Goal: Task Accomplishment & Management: Manage account settings

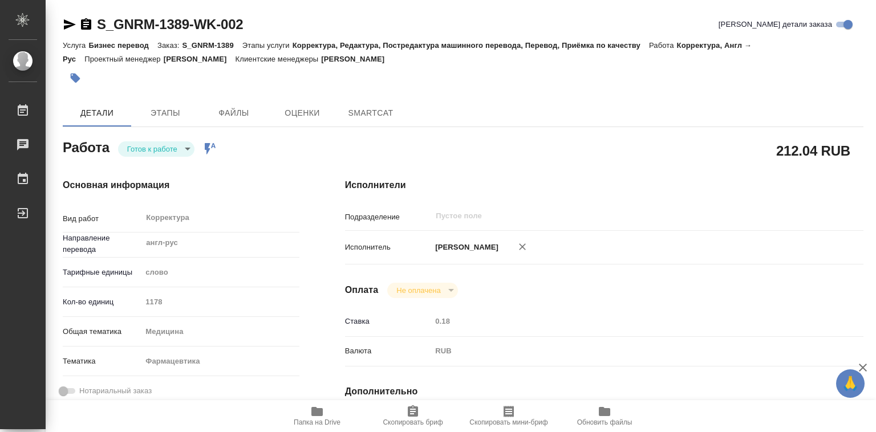
type textarea "x"
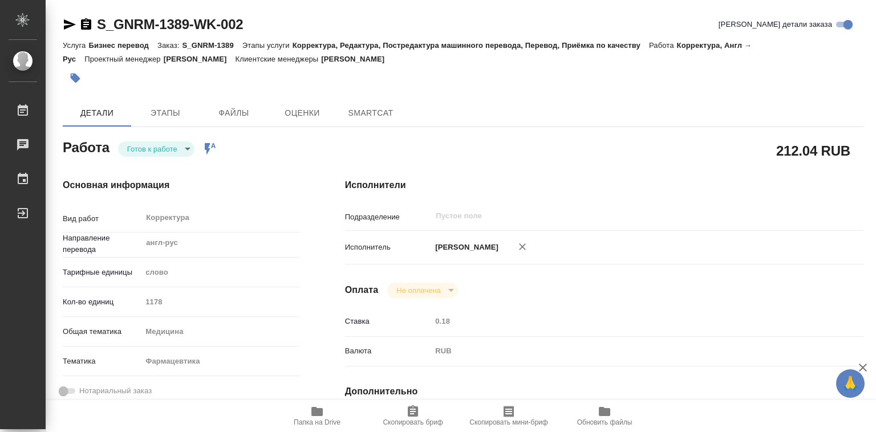
type textarea "x"
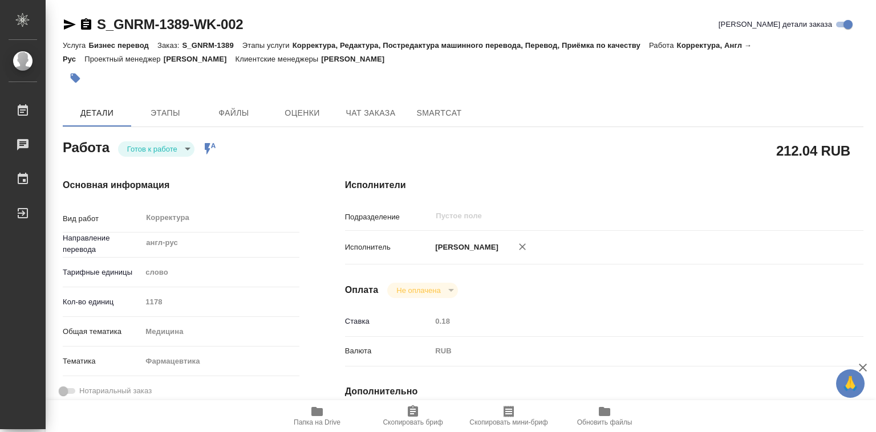
type textarea "x"
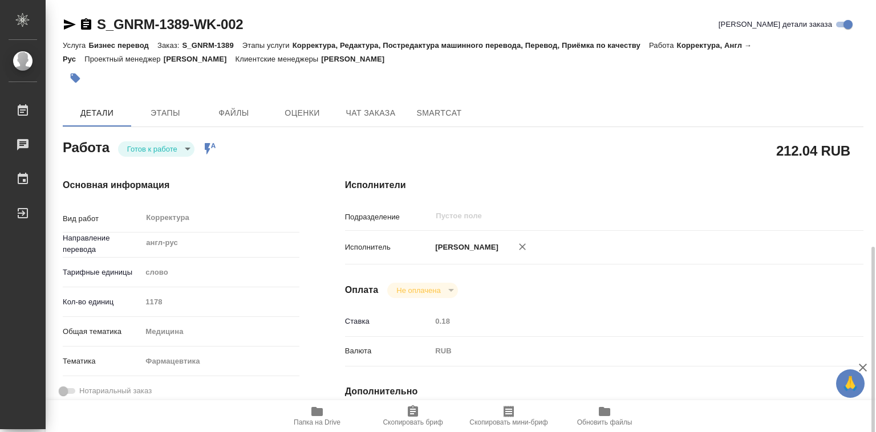
type textarea "x"
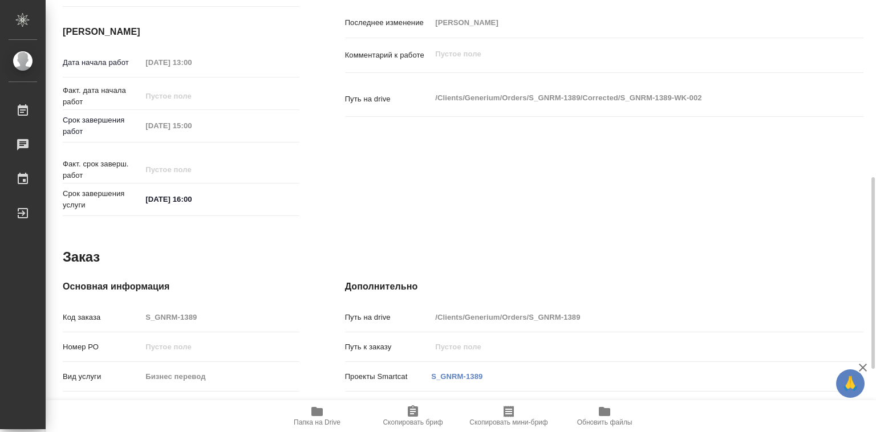
scroll to position [541, 0]
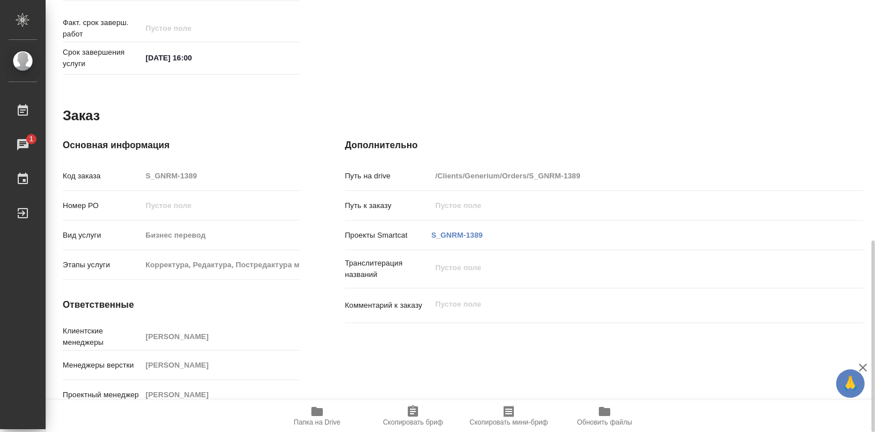
click at [315, 415] on icon "button" at bounding box center [316, 411] width 11 height 9
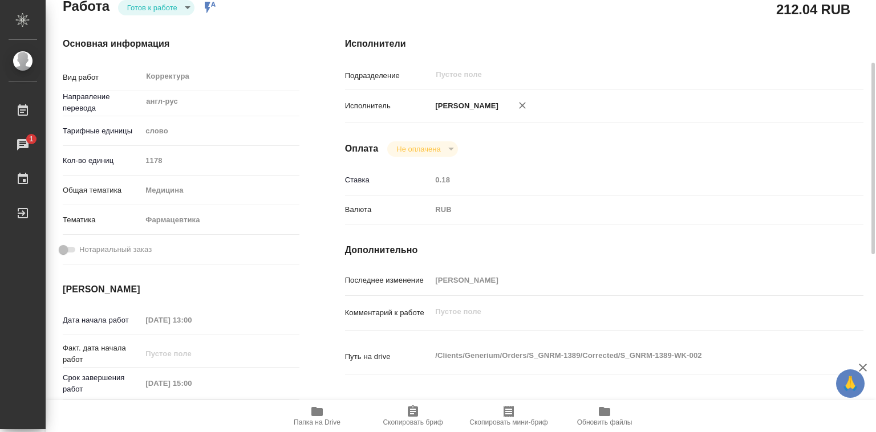
scroll to position [0, 0]
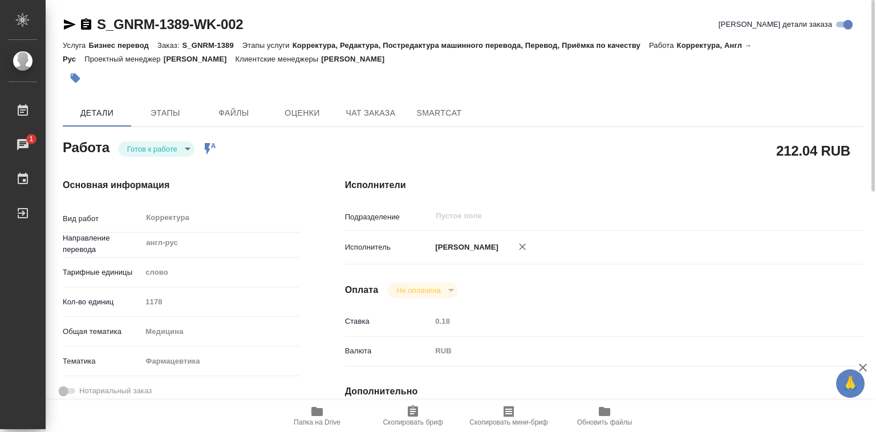
click at [172, 145] on body "🙏 .cls-1 fill:#fff; AWATERA [PERSON_NAME]lebedeva Работы 1 Чаты График Выйти S_…" at bounding box center [438, 216] width 876 height 432
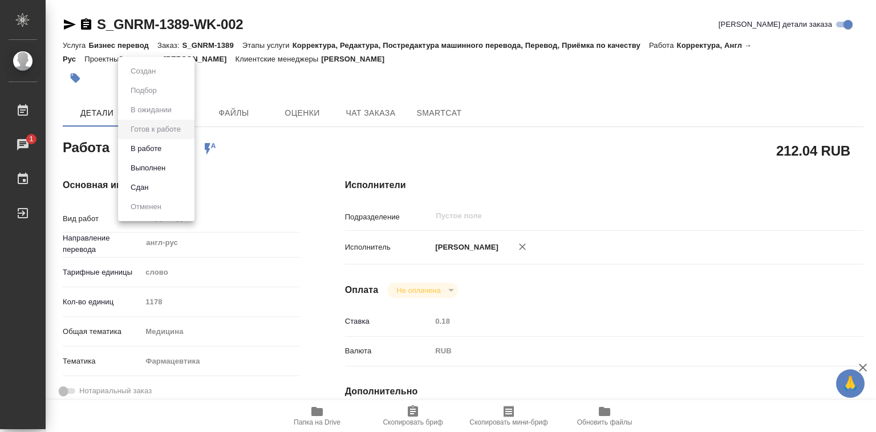
click at [172, 146] on li "В работе" at bounding box center [156, 148] width 76 height 19
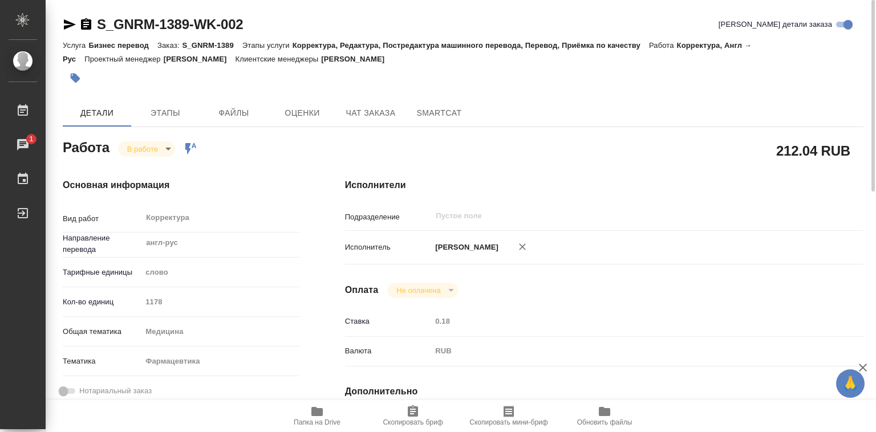
type textarea "x"
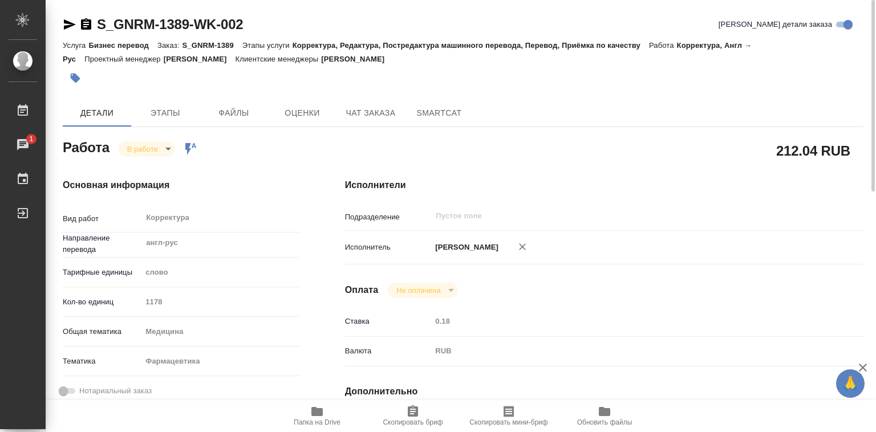
click at [171, 146] on body "🙏 .cls-1 fill:#fff; AWATERA [PERSON_NAME]lebedeva Работы 1 Чаты График Выйти S_…" at bounding box center [438, 216] width 876 height 432
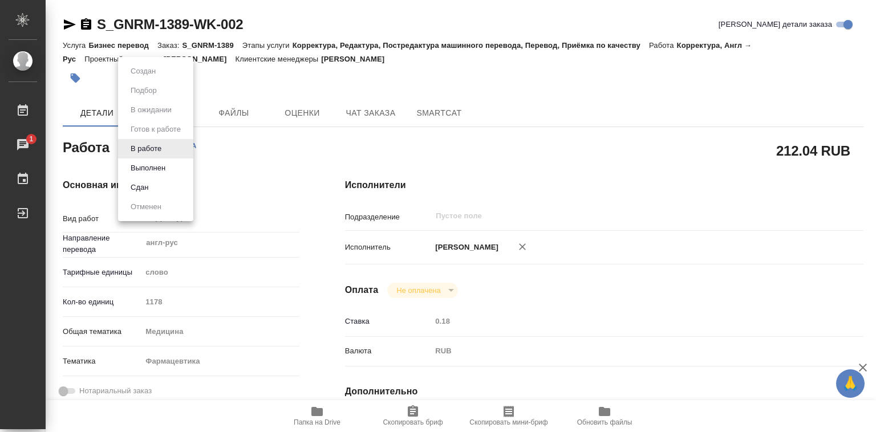
type textarea "x"
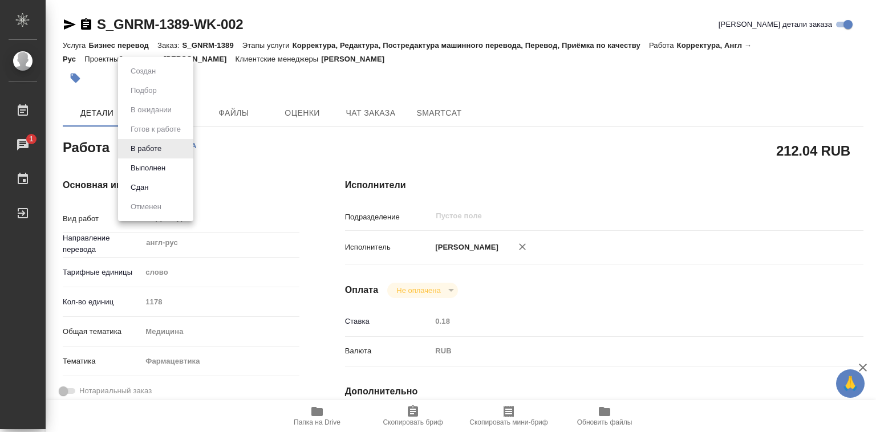
click at [163, 172] on button "Выполнен" at bounding box center [148, 168] width 42 height 13
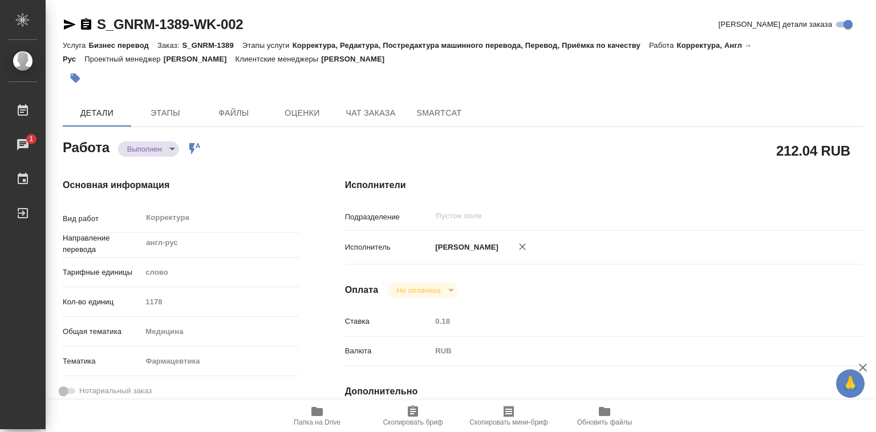
type textarea "x"
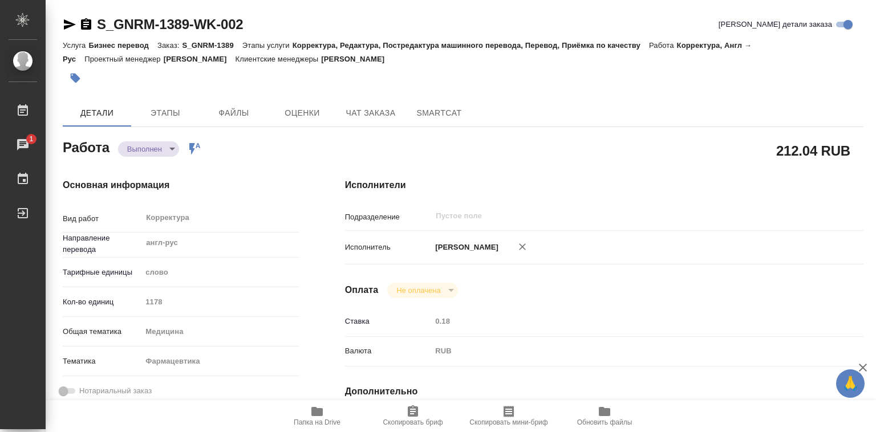
type textarea "x"
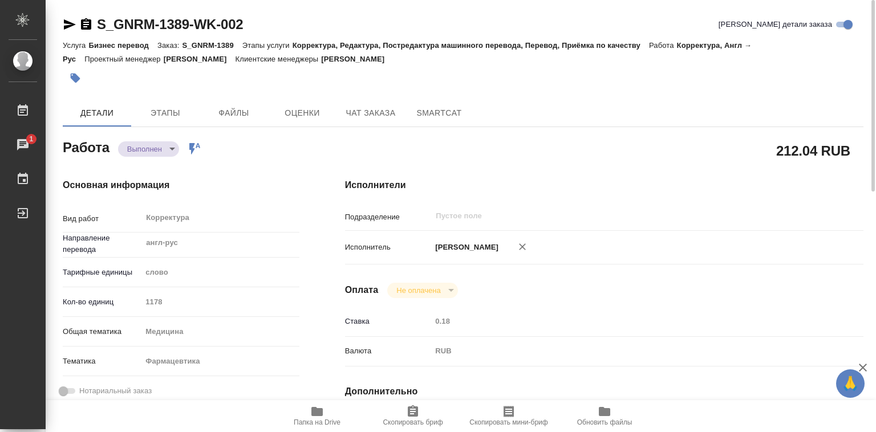
type textarea "x"
